Goal: Task Accomplishment & Management: Complete application form

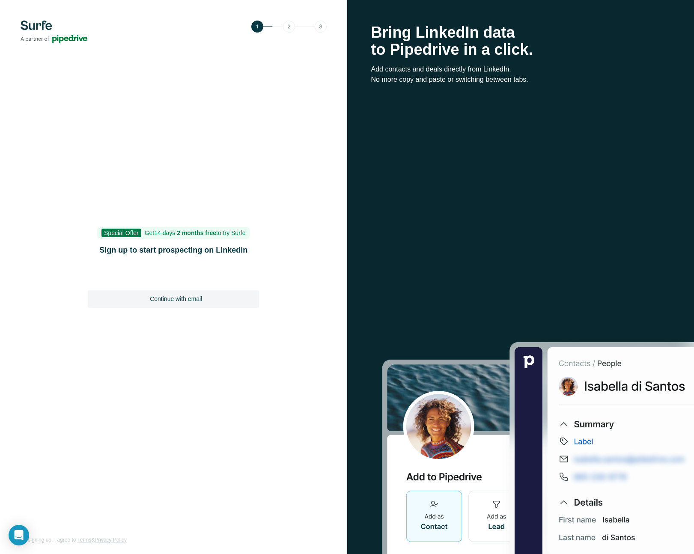
click at [31, 24] on img at bounding box center [54, 32] width 67 height 22
click at [44, 25] on img at bounding box center [54, 32] width 67 height 22
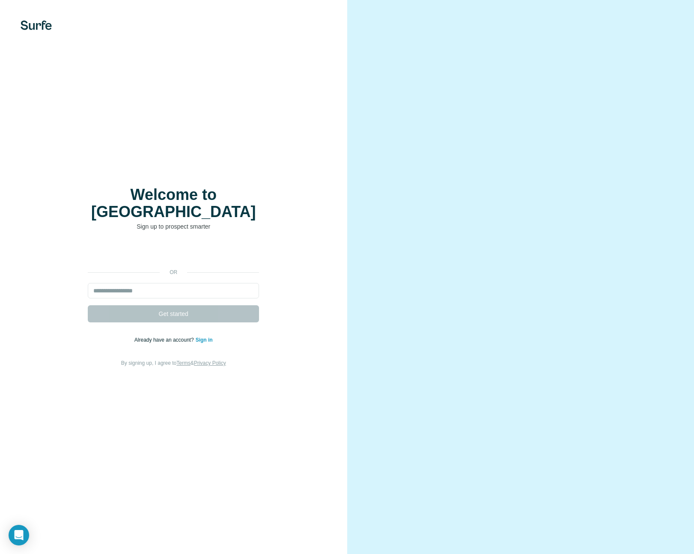
click at [28, 25] on img at bounding box center [36, 25] width 31 height 9
